Goal: Browse casually: Explore the website without a specific task or goal

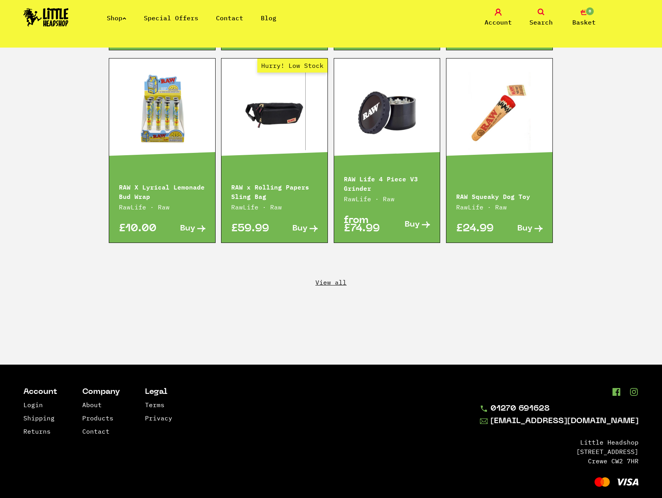
scroll to position [1281, 0]
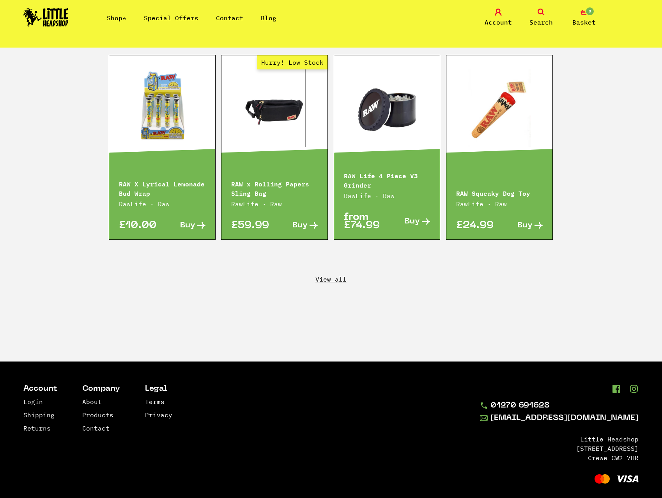
click at [337, 275] on link "View all" at bounding box center [331, 279] width 662 height 9
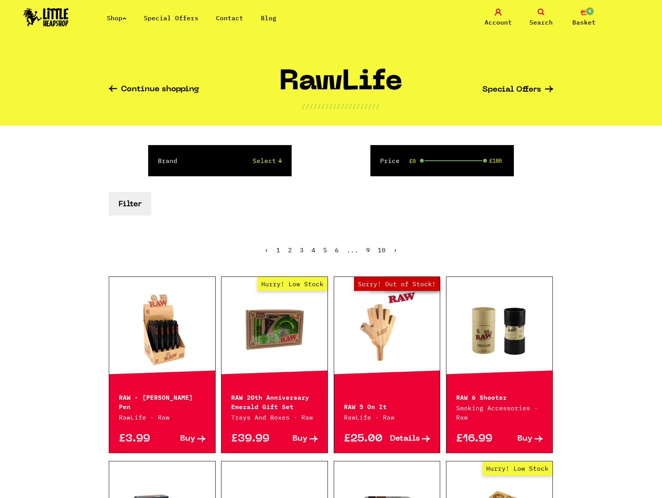
click at [165, 18] on link "Special Offers" at bounding box center [171, 18] width 55 height 8
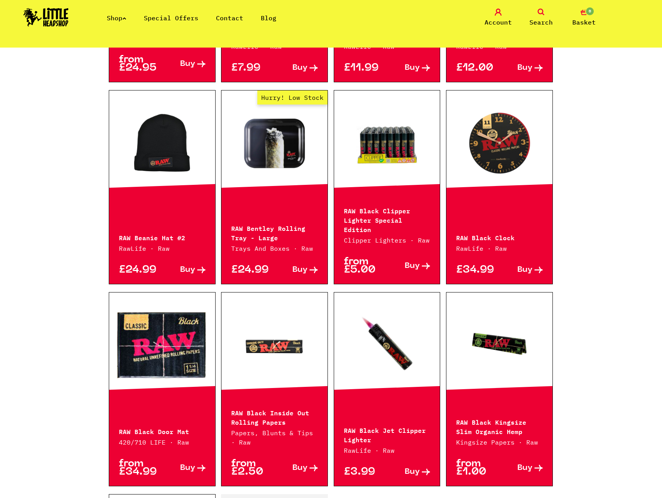
scroll to position [780, 0]
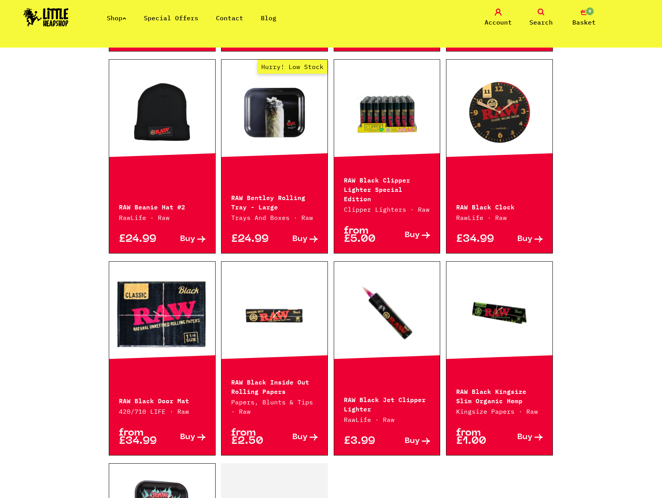
click at [272, 99] on link "Hurry! Low Stock" at bounding box center [274, 112] width 106 height 78
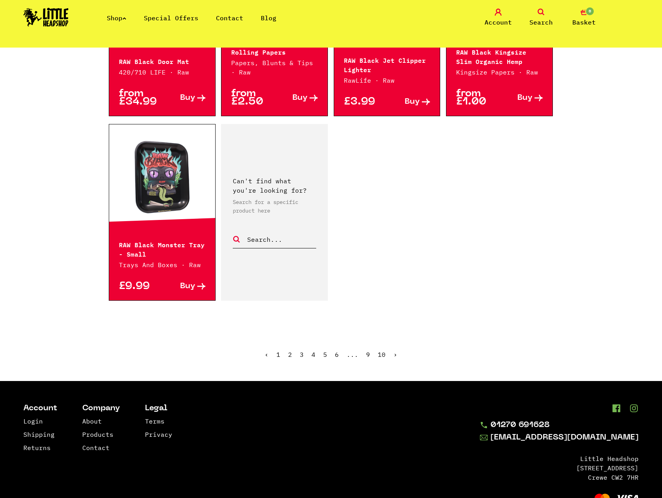
scroll to position [1130, 0]
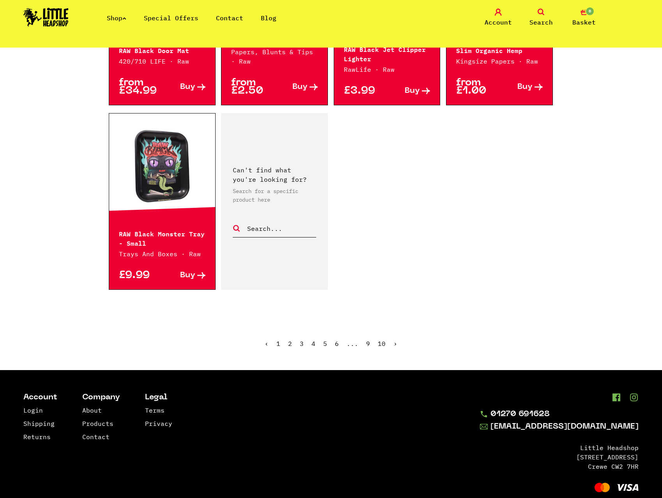
click at [395, 340] on link "›" at bounding box center [395, 344] width 4 height 8
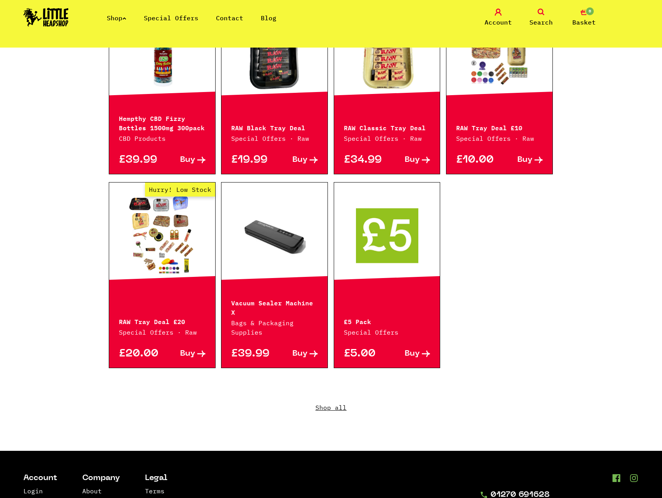
scroll to position [416, 0]
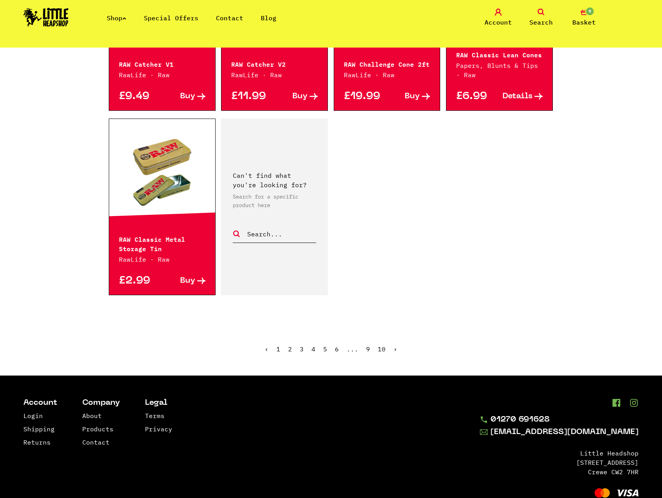
scroll to position [1123, 0]
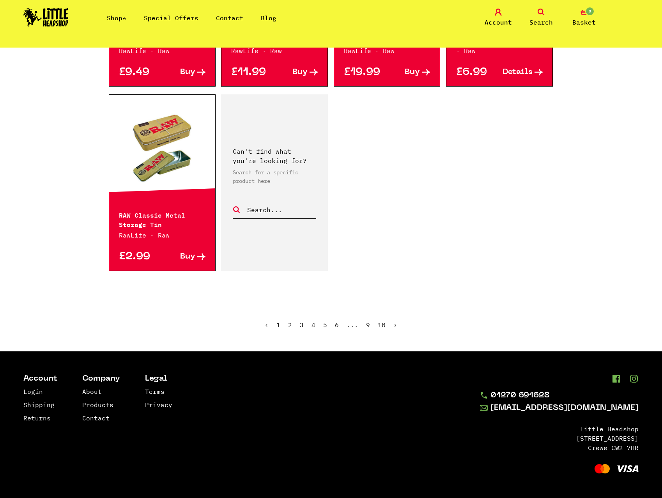
click at [396, 326] on link "›" at bounding box center [395, 325] width 4 height 8
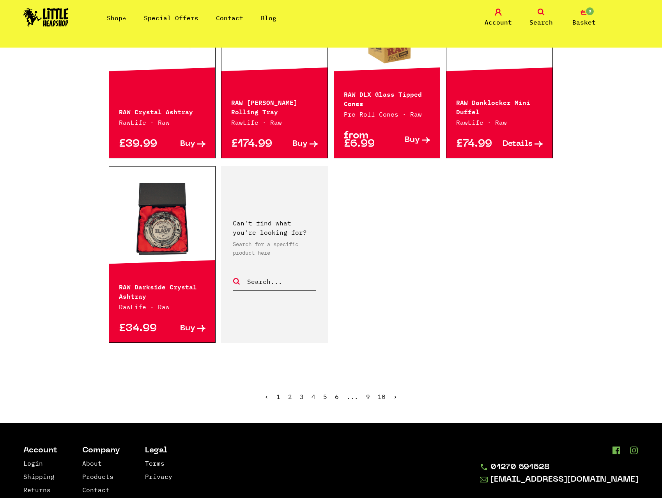
scroll to position [1040, 0]
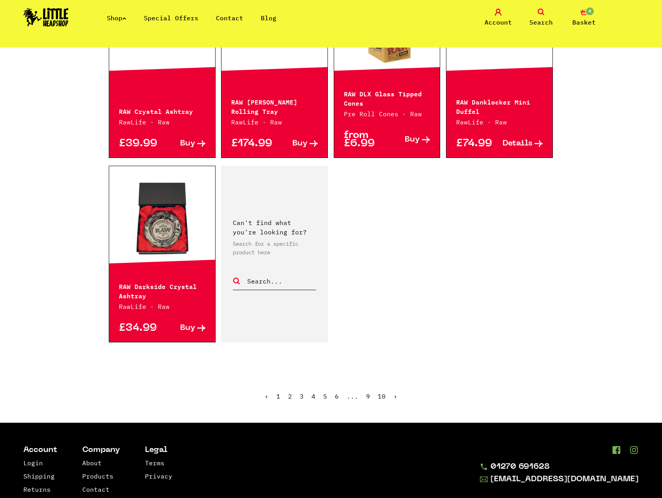
click at [394, 397] on link "›" at bounding box center [395, 396] width 4 height 8
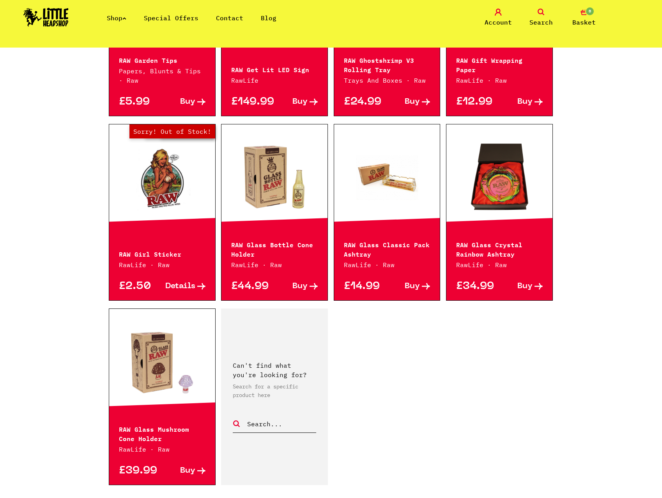
scroll to position [988, 0]
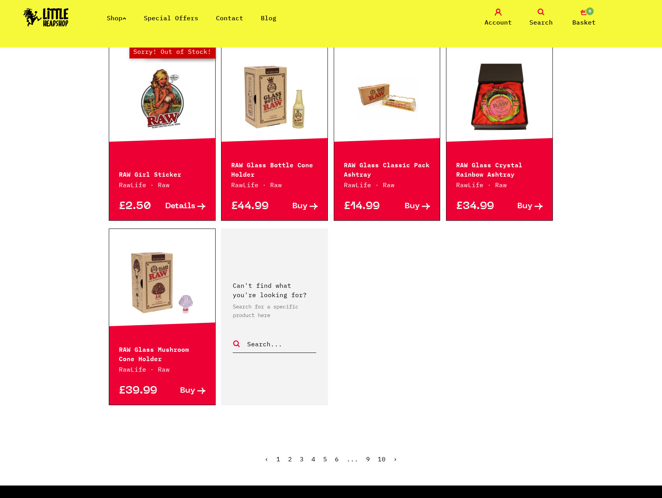
click at [395, 459] on link "›" at bounding box center [395, 459] width 4 height 8
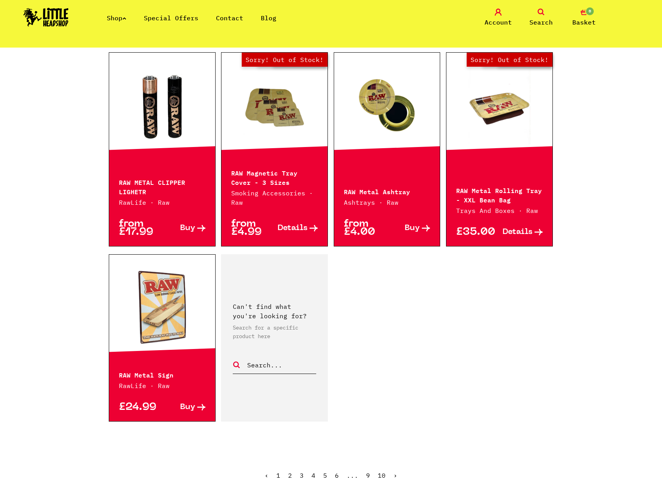
scroll to position [1092, 0]
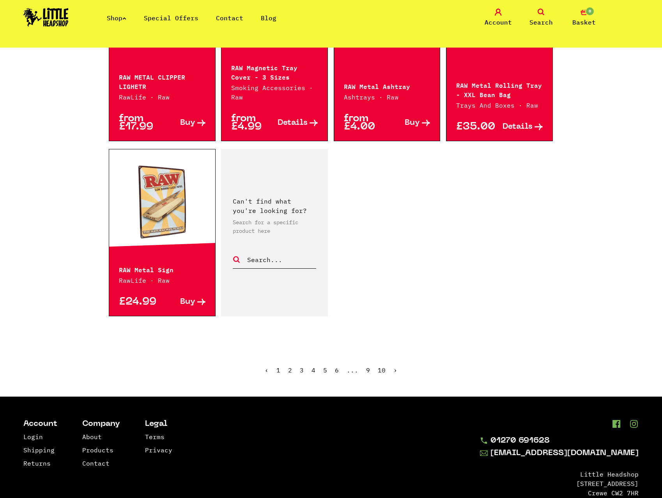
click at [394, 372] on link "›" at bounding box center [395, 370] width 4 height 8
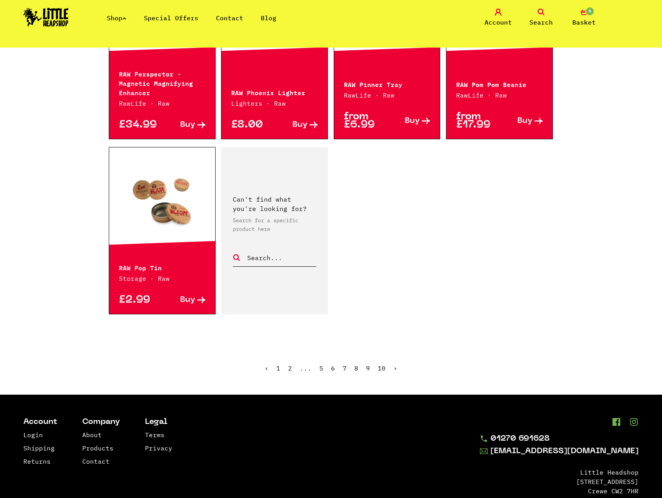
scroll to position [1092, 0]
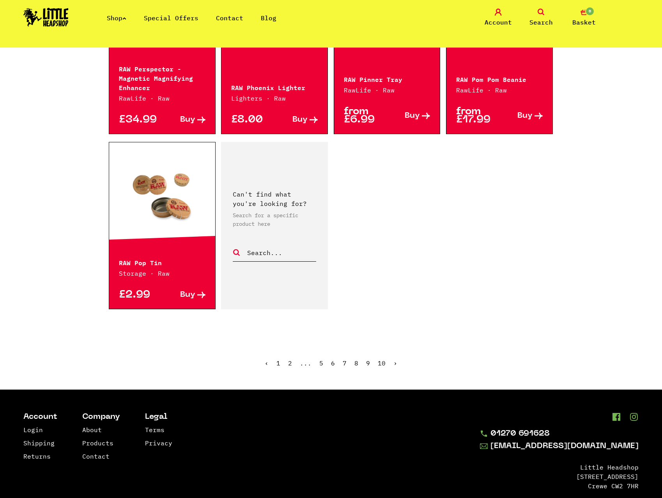
click at [396, 363] on link "›" at bounding box center [395, 363] width 4 height 8
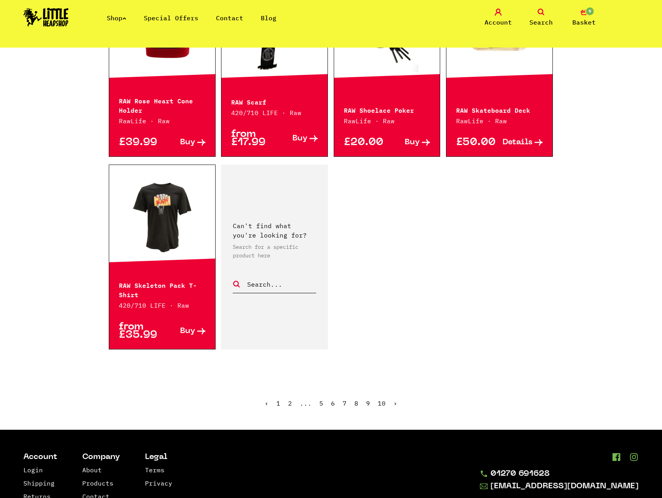
scroll to position [1158, 0]
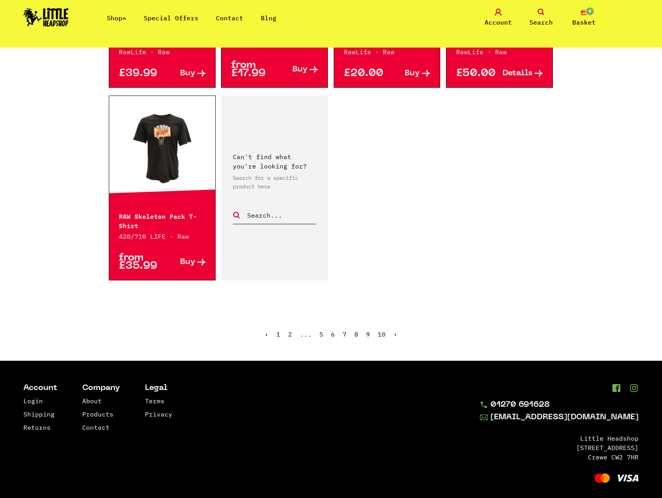
click at [396, 330] on link "›" at bounding box center [395, 334] width 4 height 8
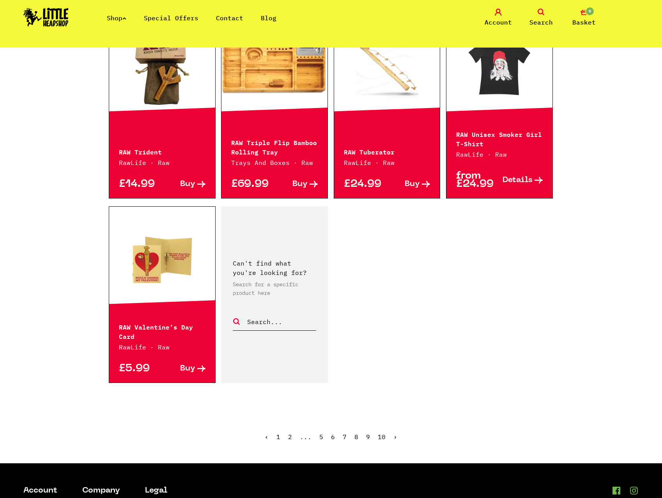
scroll to position [1092, 0]
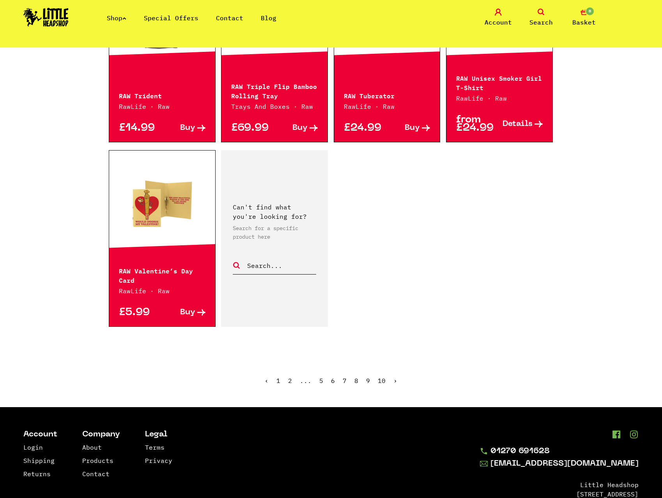
click at [395, 377] on link "›" at bounding box center [395, 381] width 4 height 8
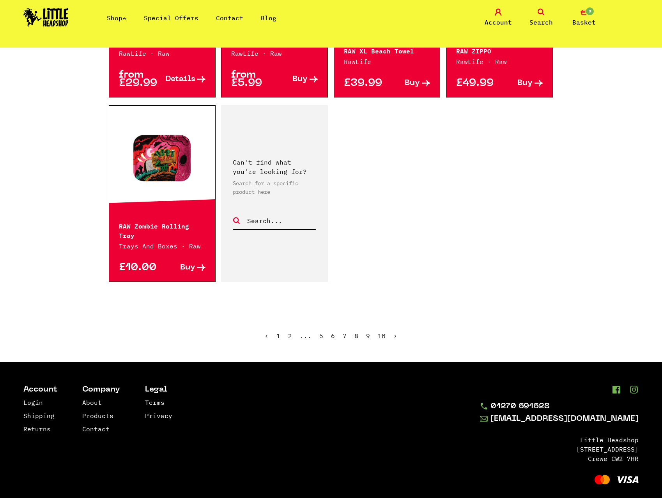
scroll to position [1137, 0]
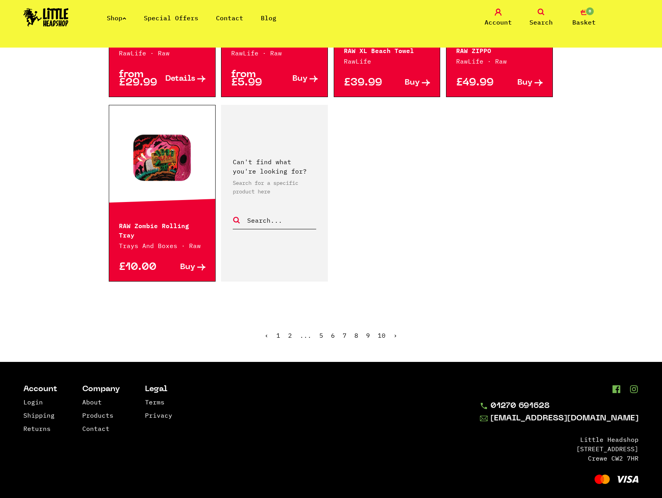
click at [395, 331] on link "›" at bounding box center [395, 335] width 4 height 8
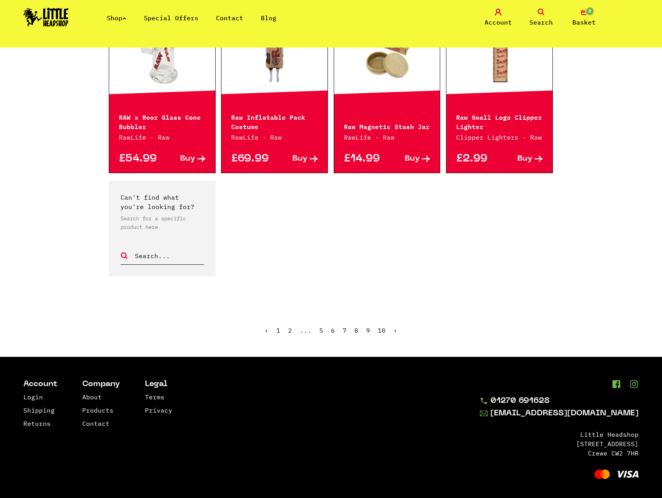
scroll to position [478, 0]
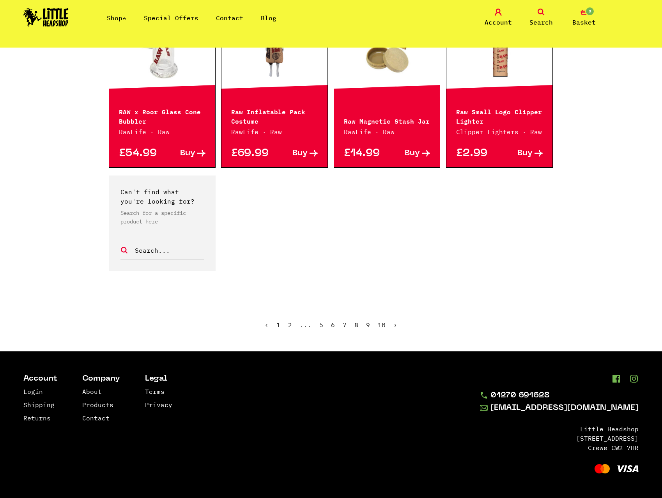
click at [395, 326] on span "›" at bounding box center [395, 325] width 4 height 8
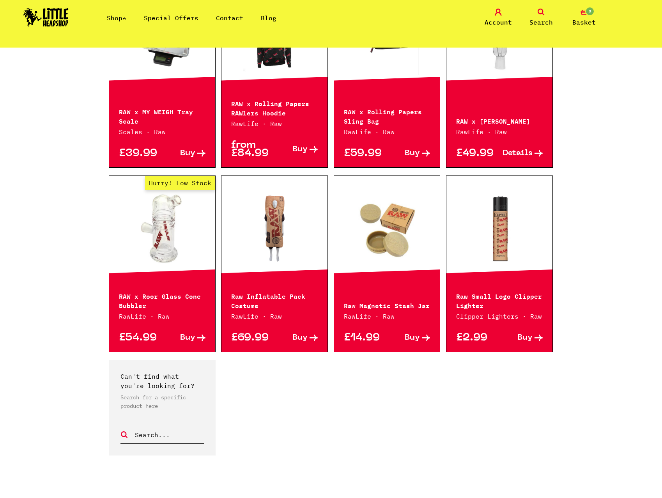
scroll to position [218, 0]
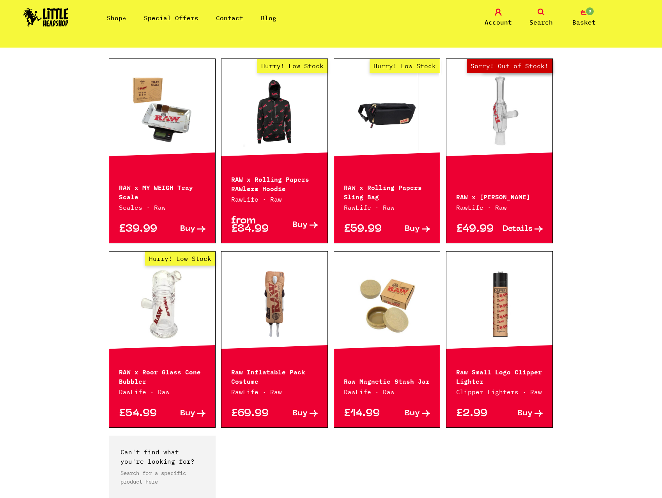
click at [113, 18] on link "Shop" at bounding box center [116, 18] width 19 height 8
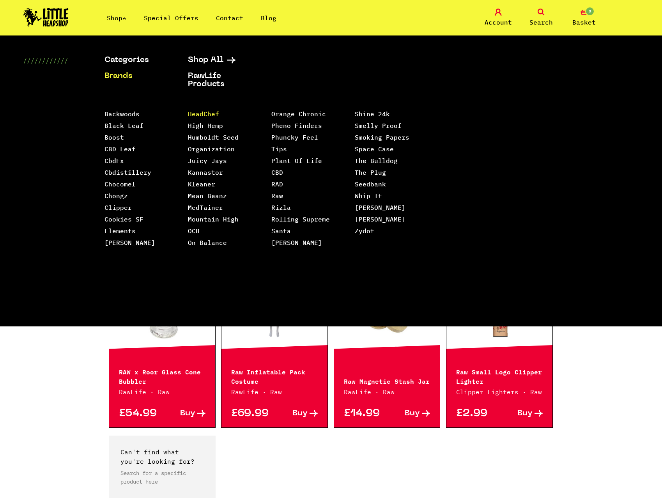
click at [201, 113] on link "HeadChef" at bounding box center [203, 114] width 31 height 8
click at [294, 112] on link "Orange Chronic" at bounding box center [298, 114] width 55 height 8
click at [355, 129] on link "Smelly Proof" at bounding box center [378, 126] width 47 height 8
click at [370, 192] on link "Whip It" at bounding box center [368, 196] width 27 height 8
click at [365, 204] on link "[PERSON_NAME] [PERSON_NAME]" at bounding box center [380, 213] width 51 height 19
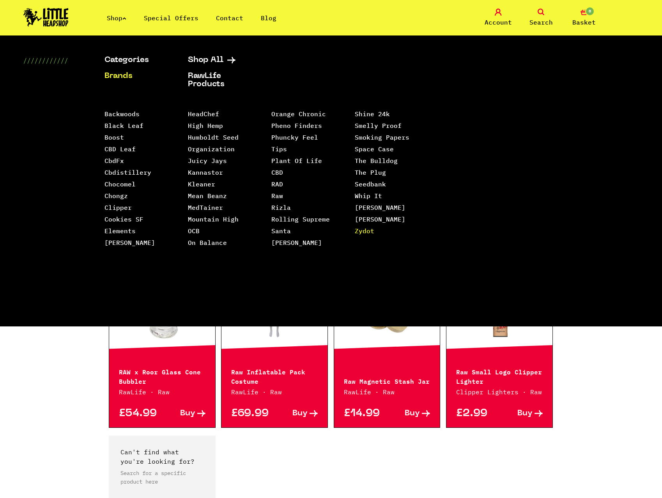
click at [366, 227] on link "Zydot" at bounding box center [364, 231] width 19 height 8
click at [123, 123] on link "Black Leaf" at bounding box center [124, 126] width 39 height 8
click at [117, 147] on link "CBD Leaf" at bounding box center [120, 149] width 31 height 8
click at [119, 159] on link "CbdFx" at bounding box center [114, 161] width 19 height 8
click at [122, 174] on link "Cbdistillery" at bounding box center [128, 172] width 47 height 8
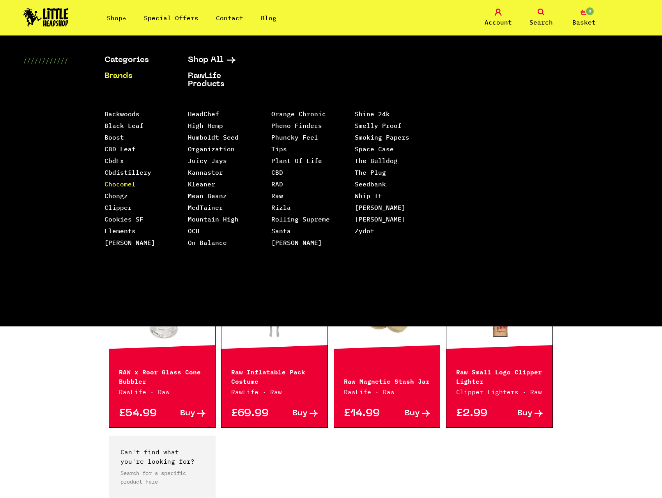
click at [124, 183] on link "Chocomel" at bounding box center [120, 184] width 31 height 8
click at [120, 197] on link "Chongz" at bounding box center [116, 196] width 23 height 8
click at [111, 206] on link "Clipper" at bounding box center [118, 208] width 27 height 8
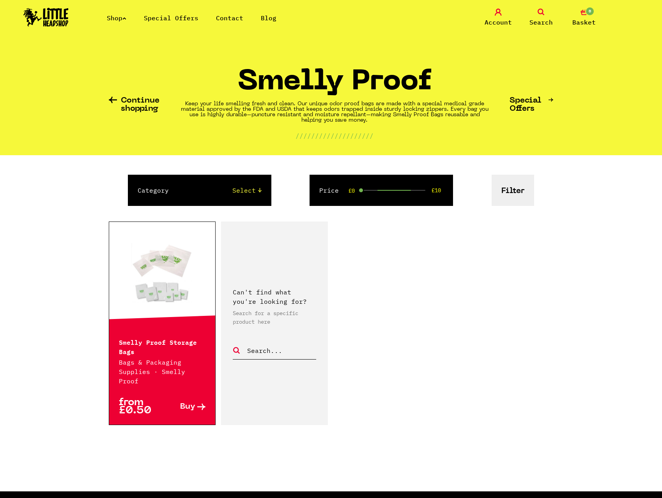
drag, startPoint x: 267, startPoint y: 245, endPoint x: 269, endPoint y: 240, distance: 5.6
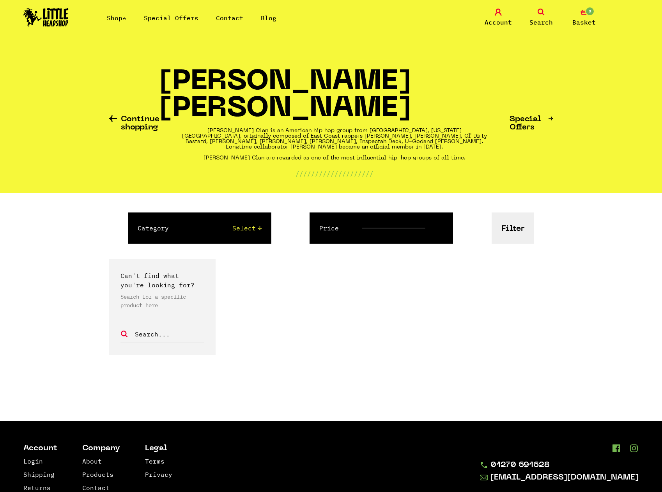
drag, startPoint x: 0, startPoint y: 0, endPoint x: 367, endPoint y: 163, distance: 401.9
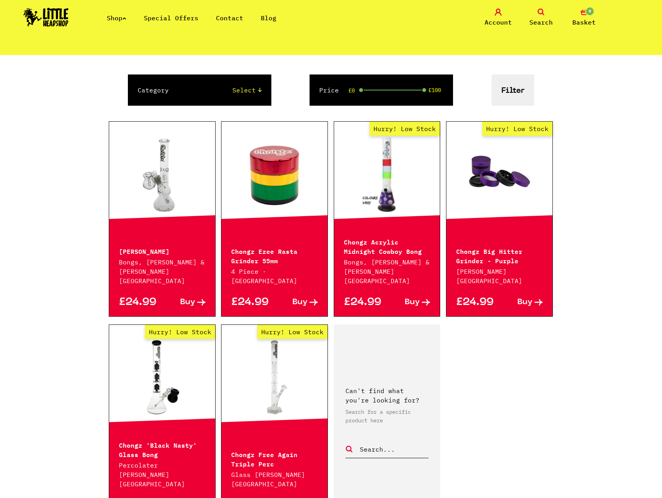
scroll to position [156, 0]
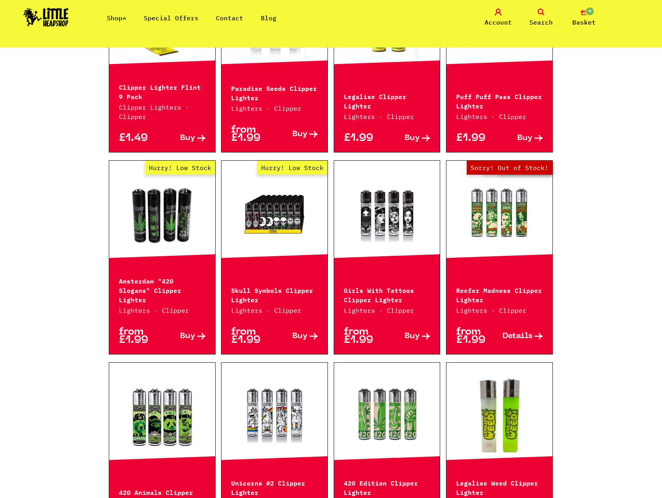
scroll to position [312, 0]
